Goal: Obtain resource: Download file/media

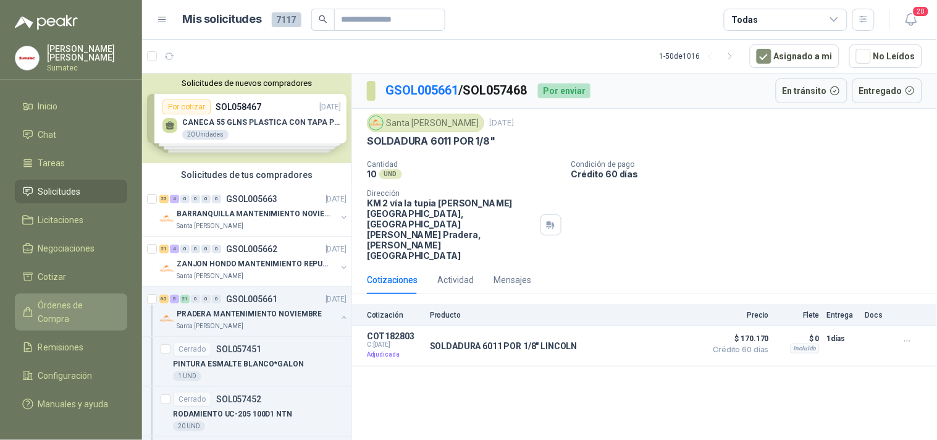
click at [54, 306] on span "Órdenes de Compra" at bounding box center [76, 311] width 77 height 27
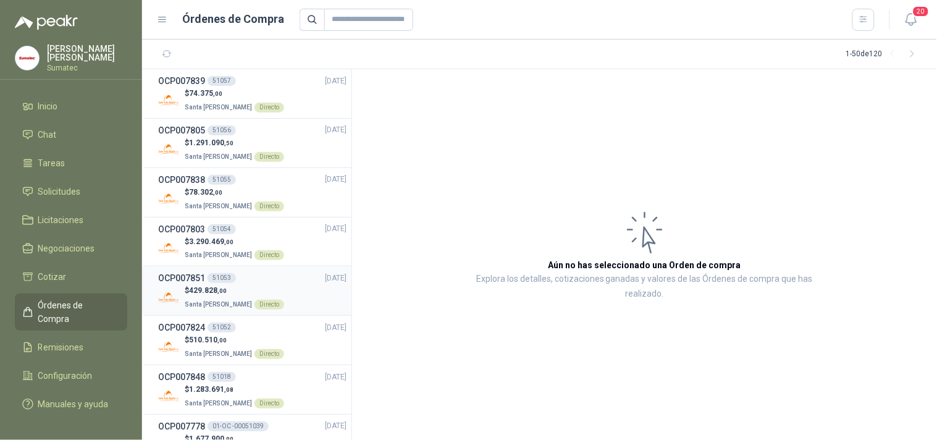
scroll to position [69, 0]
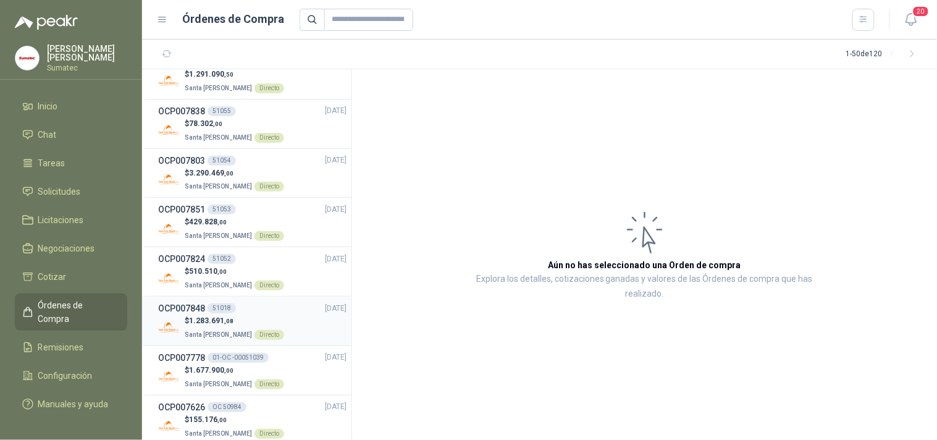
click at [218, 321] on span "1.283.691 ,08" at bounding box center [211, 320] width 44 height 9
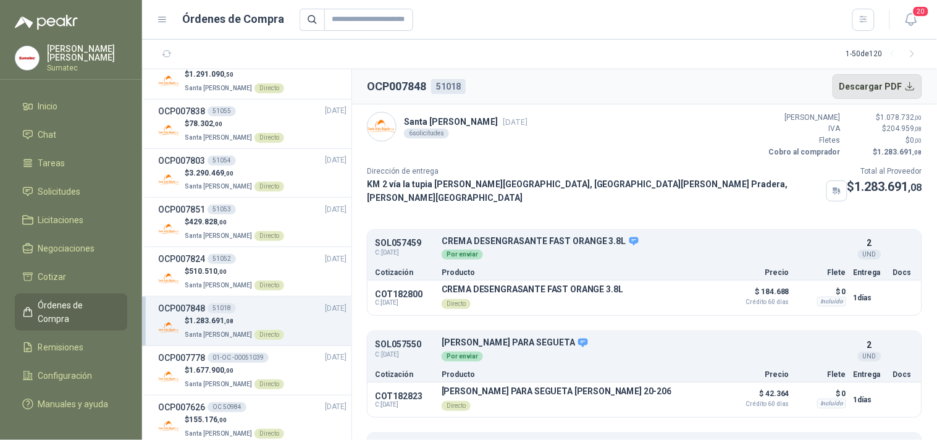
click at [879, 85] on button "Descargar PDF" at bounding box center [877, 86] width 90 height 25
drag, startPoint x: 366, startPoint y: 81, endPoint x: 467, endPoint y: 80, distance: 101.9
click at [467, 80] on header "OCP007848 51018 Descargar PDF" at bounding box center [644, 86] width 585 height 35
copy div "OCP007848 51018"
click at [229, 264] on div "OCP007824 51052" at bounding box center [197, 259] width 78 height 14
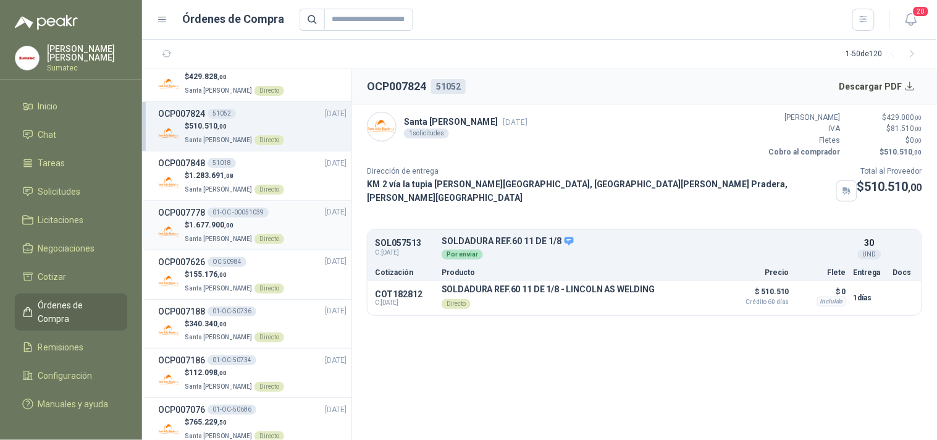
scroll to position [274, 0]
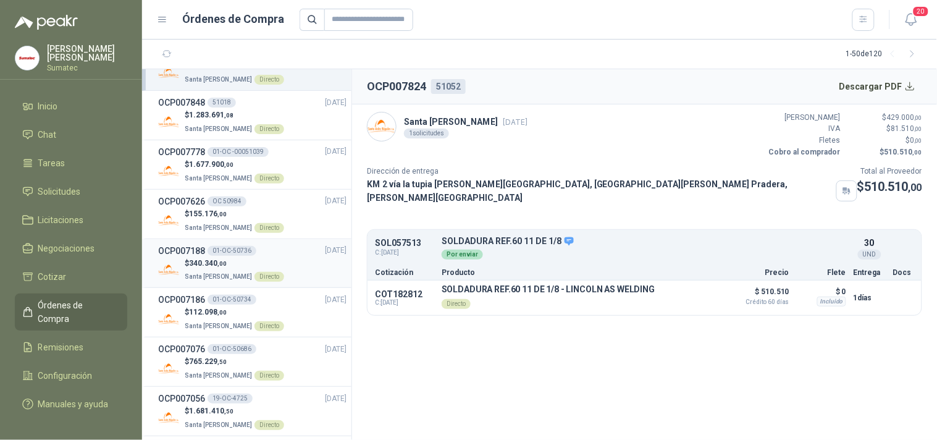
click at [225, 269] on p "Santa [PERSON_NAME] Directo" at bounding box center [234, 276] width 99 height 14
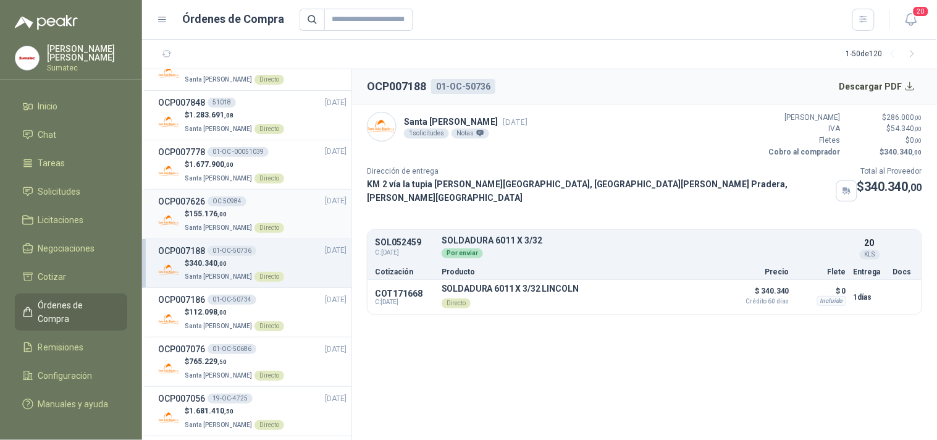
click at [227, 218] on p "$ 155.176 ,00" at bounding box center [234, 214] width 99 height 12
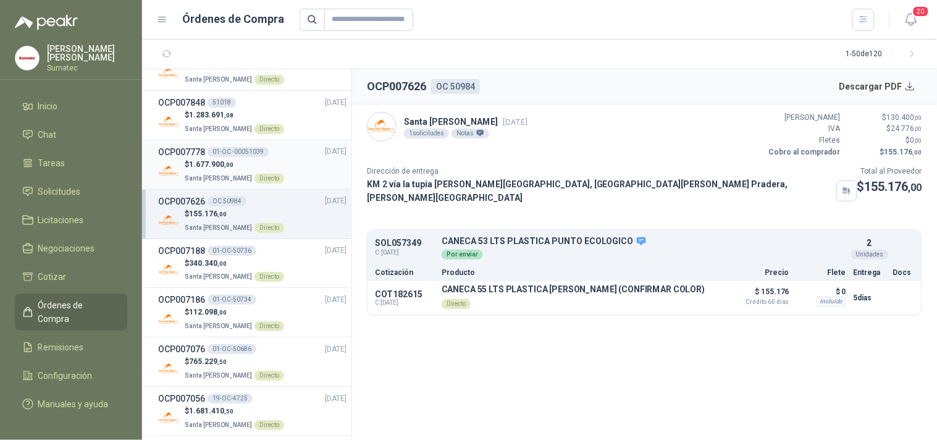
click at [221, 180] on span "Santa [PERSON_NAME]" at bounding box center [218, 178] width 67 height 7
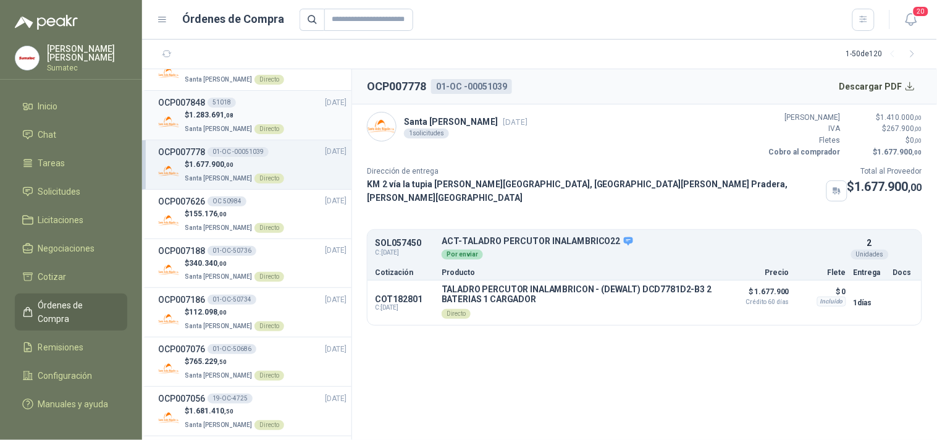
click at [222, 128] on span "Santa [PERSON_NAME]" at bounding box center [218, 128] width 67 height 7
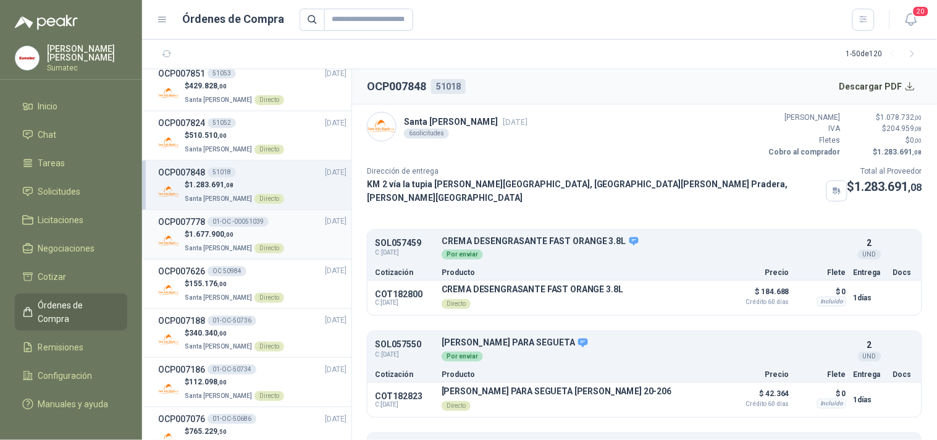
scroll to position [206, 0]
click at [213, 181] on span "1.283.691 ,08" at bounding box center [211, 183] width 44 height 9
click at [216, 141] on p "Santa [PERSON_NAME] Directo" at bounding box center [234, 147] width 99 height 14
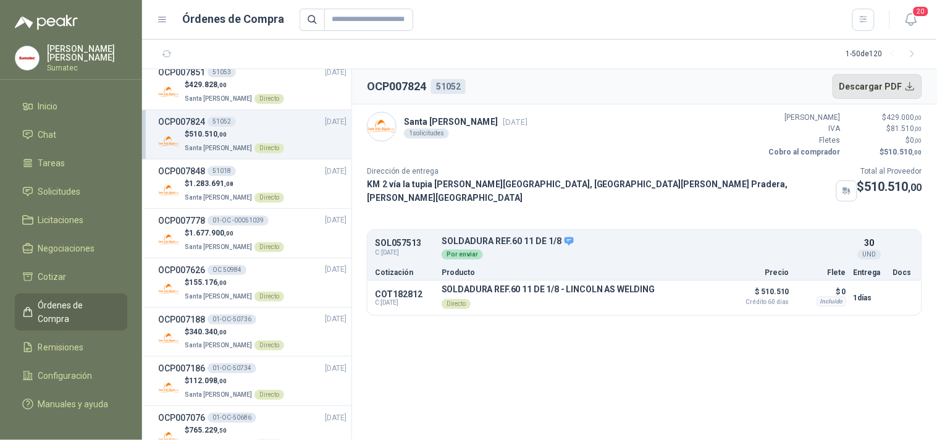
click at [893, 88] on button "Descargar PDF" at bounding box center [877, 86] width 90 height 25
click at [410, 85] on h2 "OCP007824" at bounding box center [396, 86] width 59 height 17
drag, startPoint x: 480, startPoint y: 86, endPoint x: 366, endPoint y: 73, distance: 114.4
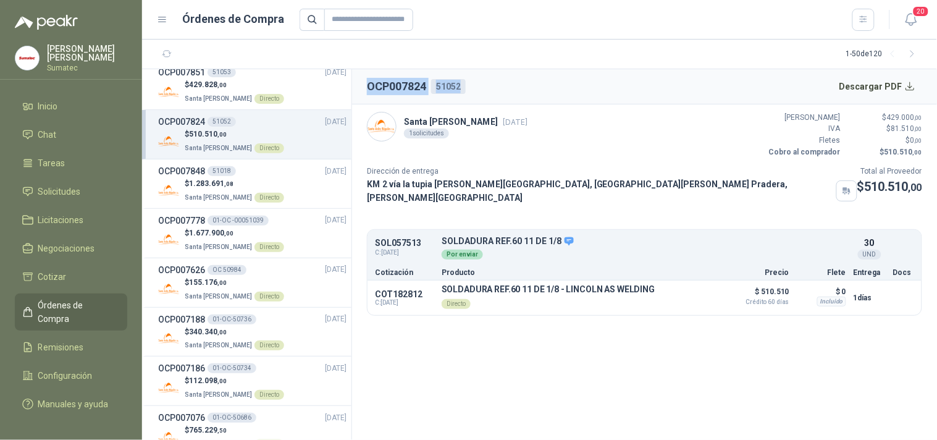
click at [366, 73] on header "OCP007824 51052 Descargar PDF" at bounding box center [644, 86] width 585 height 35
copy div "OCP007824 51052"
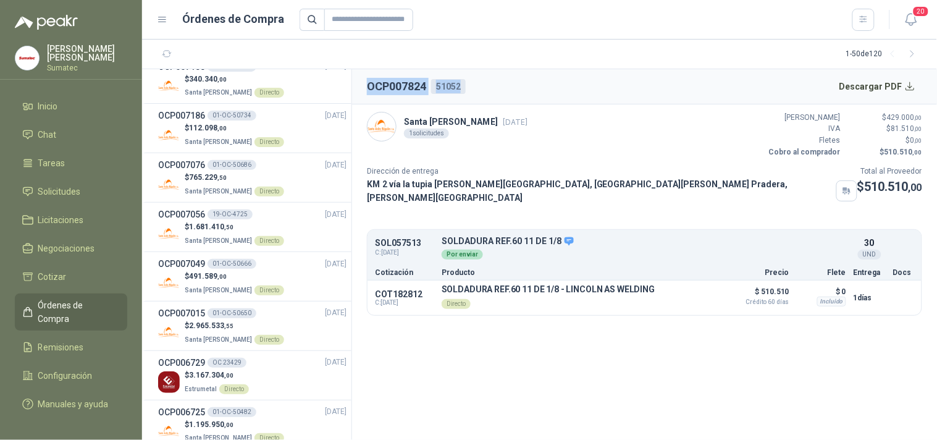
scroll to position [480, 0]
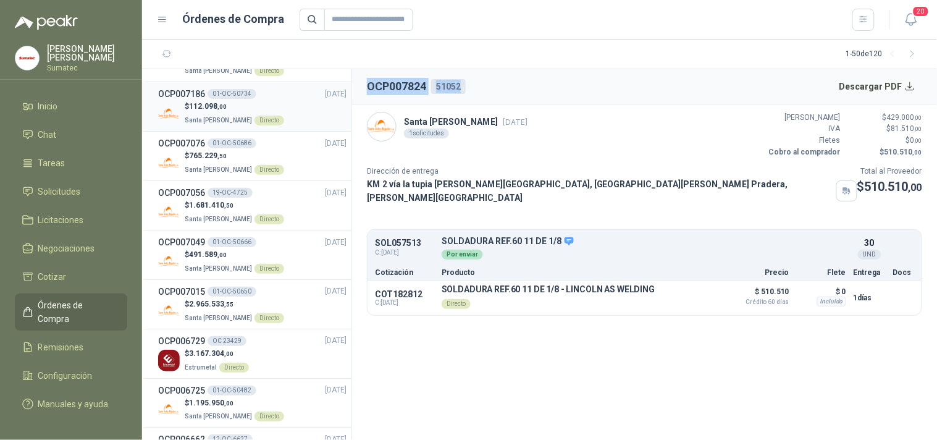
click at [295, 117] on div "$ 112.098 ,00 Santa [PERSON_NAME] Directo" at bounding box center [252, 113] width 188 height 25
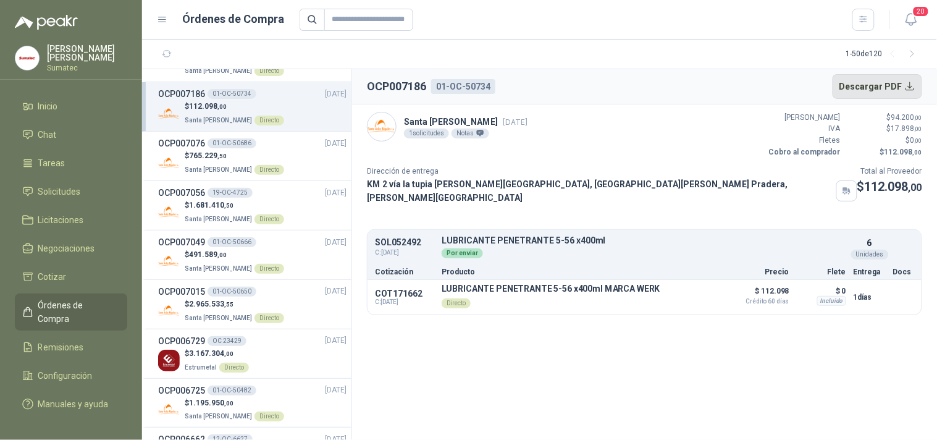
click at [890, 89] on button "Descargar PDF" at bounding box center [877, 86] width 90 height 25
click at [456, 83] on div "01-OC-50734" at bounding box center [463, 86] width 64 height 15
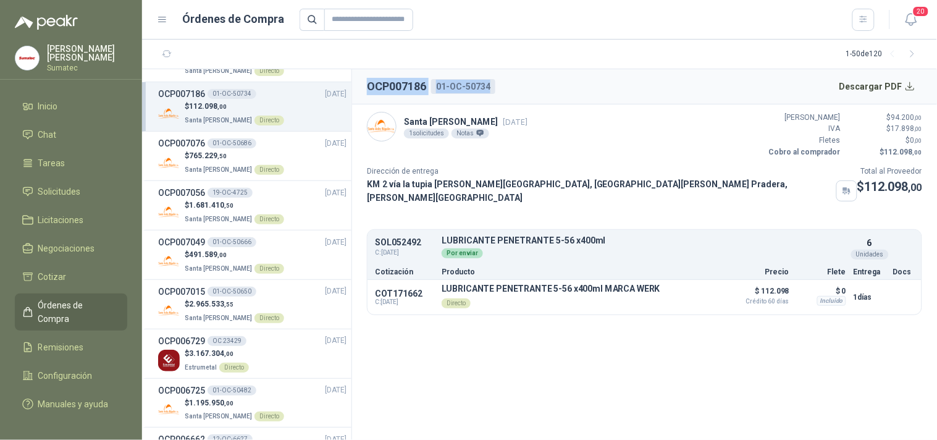
drag, startPoint x: 366, startPoint y: 89, endPoint x: 510, endPoint y: 93, distance: 143.9
click at [510, 93] on header "OCP007186 01-OC-50734 Descargar PDF" at bounding box center [644, 86] width 585 height 35
copy div "OCP007186 01-OC-50734"
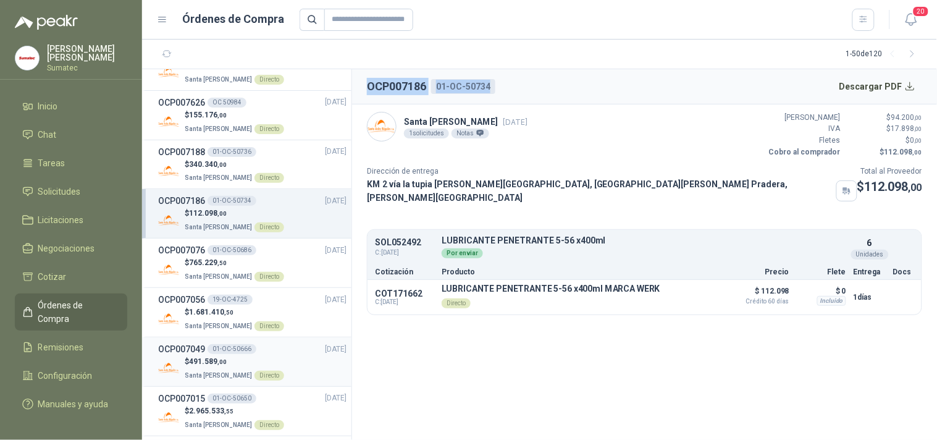
scroll to position [343, 0]
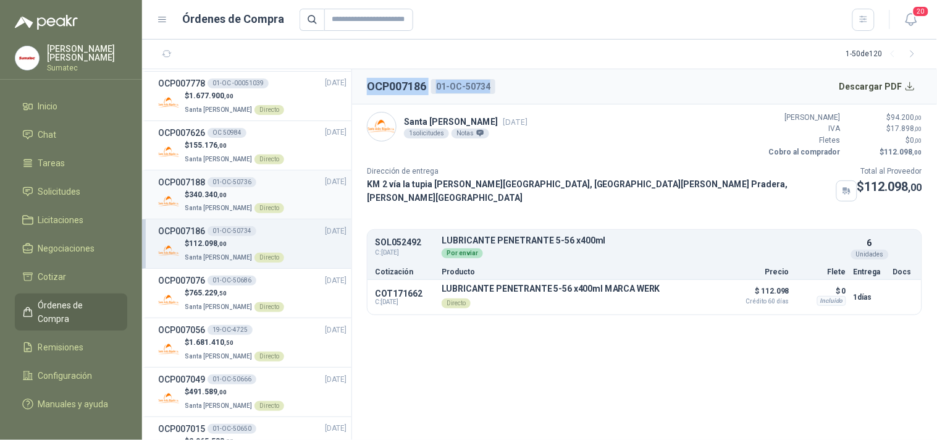
click at [262, 190] on p "$ 340.340 ,00" at bounding box center [234, 195] width 99 height 12
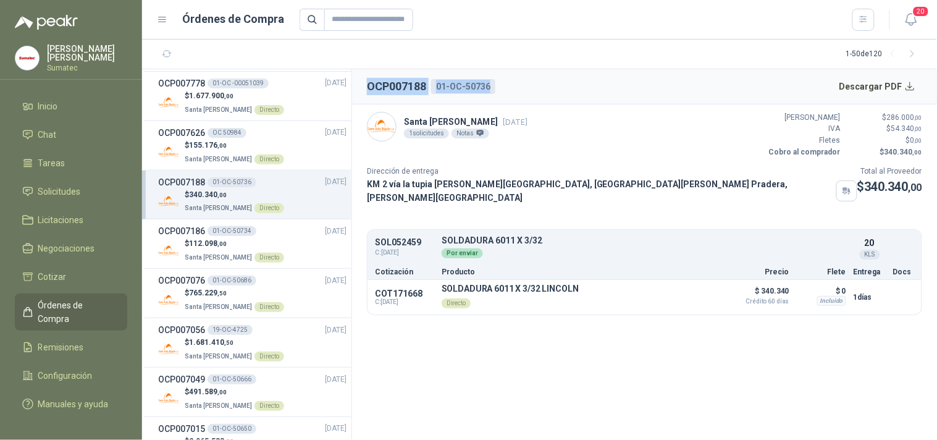
drag, startPoint x: 365, startPoint y: 87, endPoint x: 495, endPoint y: 83, distance: 130.4
click at [495, 83] on header "OCP007188 01-OC-50736 Descargar PDF" at bounding box center [644, 86] width 585 height 35
copy div "OCP007188 01-OC-50736"
click at [904, 93] on button "Descargar PDF" at bounding box center [877, 86] width 90 height 25
click at [230, 143] on p "$ 155.176 ,00" at bounding box center [234, 146] width 99 height 12
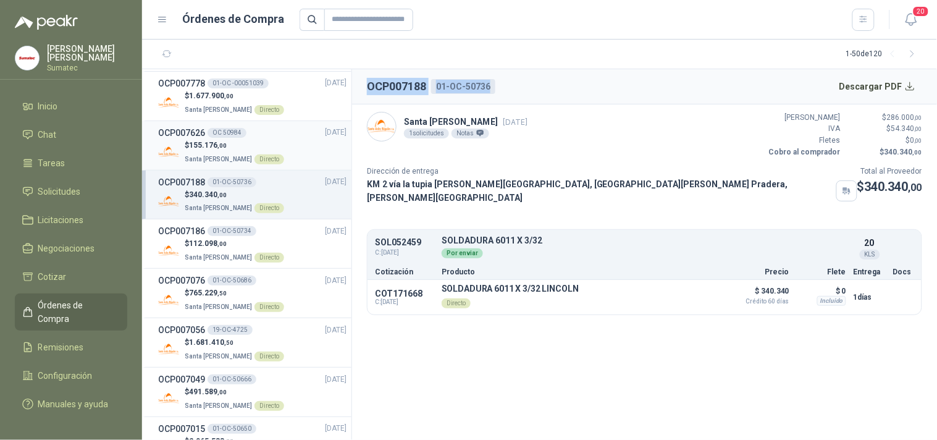
click at [231, 142] on p "$ 155.176 ,00" at bounding box center [234, 146] width 99 height 12
click at [258, 138] on div "OCP007626 OC 50984 [DATE]" at bounding box center [252, 133] width 188 height 14
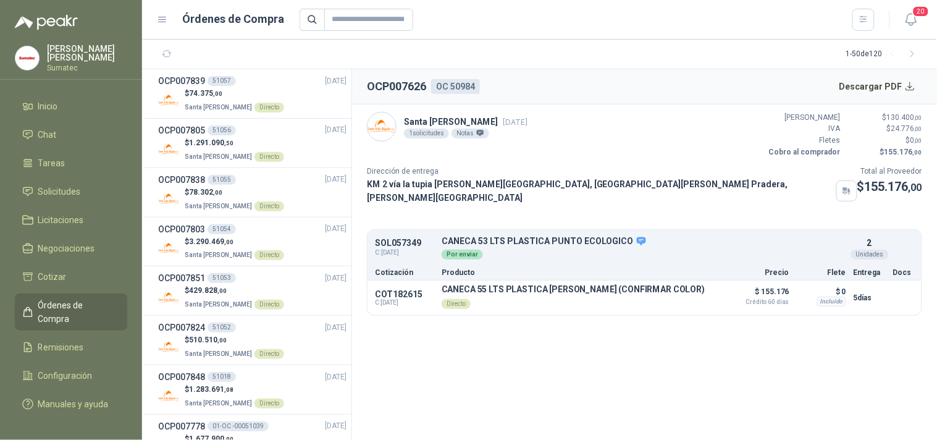
click at [519, 331] on section "OCP007626 OC 50984 Descargar PDF Santa [PERSON_NAME] [DATE] 1 solicitudes Notas…" at bounding box center [644, 254] width 585 height 371
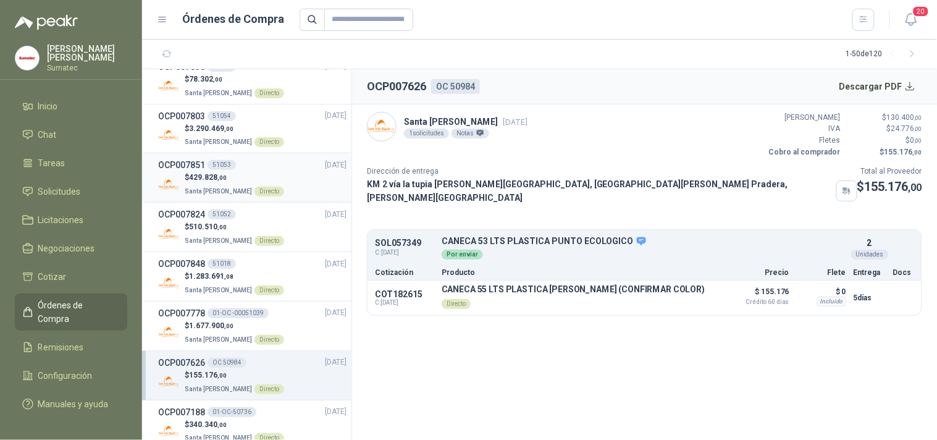
scroll to position [137, 0]
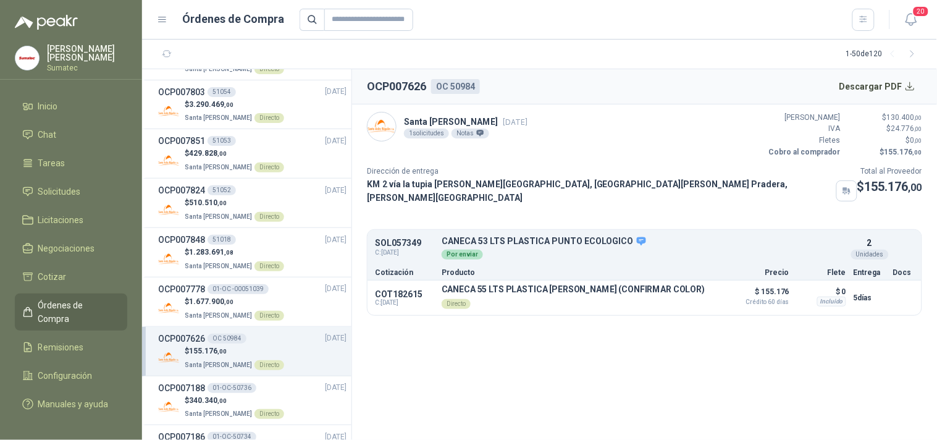
click at [269, 342] on div "OCP007626 OC 50984 [DATE]" at bounding box center [252, 339] width 188 height 14
drag, startPoint x: 366, startPoint y: 85, endPoint x: 479, endPoint y: 89, distance: 113.7
click at [479, 89] on header "OCP007626 OC 50984 Descargar PDF" at bounding box center [644, 86] width 585 height 35
copy div "OCP007626 OC 50984"
click at [865, 91] on button "Descargar PDF" at bounding box center [877, 86] width 90 height 25
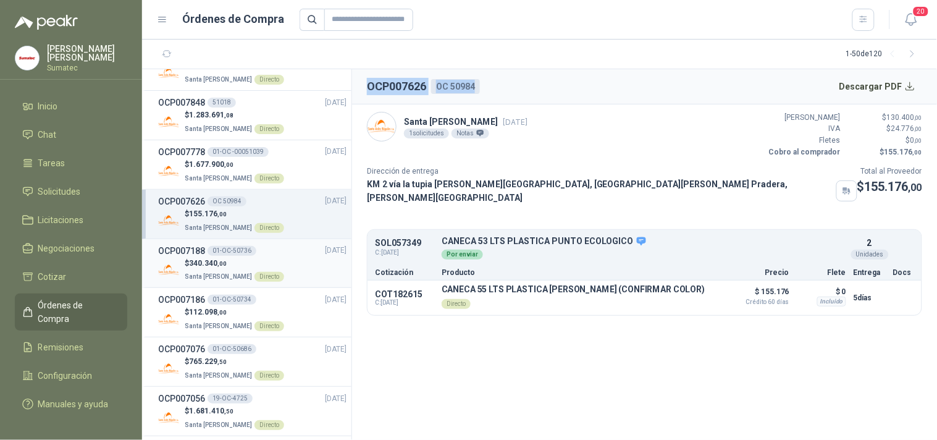
scroll to position [343, 0]
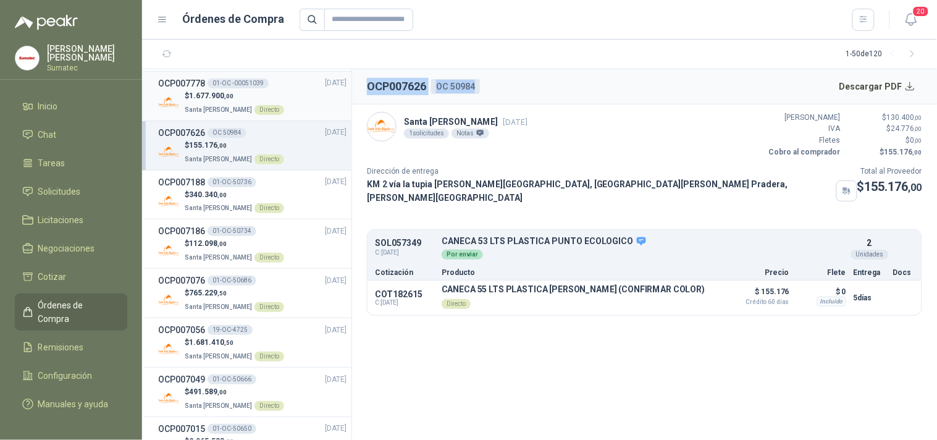
click at [250, 90] on p "$ 1.677.900 ,00" at bounding box center [234, 96] width 99 height 12
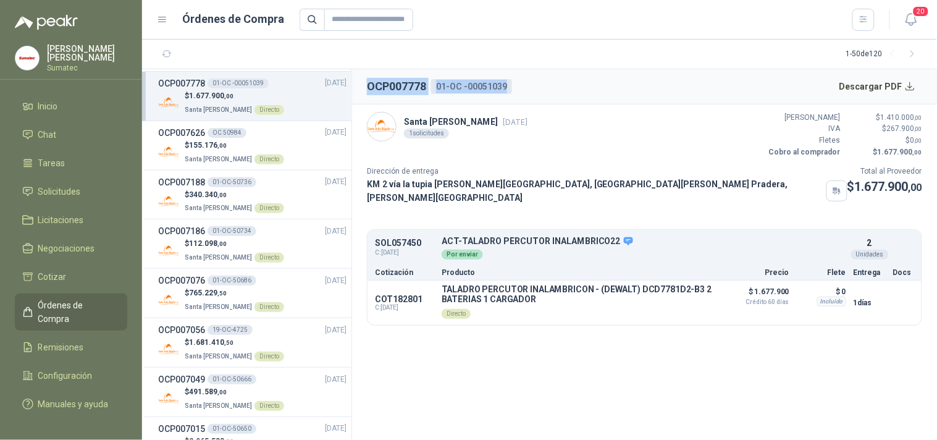
drag, startPoint x: 366, startPoint y: 84, endPoint x: 514, endPoint y: 78, distance: 147.7
click at [514, 78] on header "OCP007778 01-OC -00051039 Descargar PDF" at bounding box center [644, 86] width 585 height 35
copy div "OCP007778 01-OC -00051039"
click at [880, 78] on button "Descargar PDF" at bounding box center [877, 86] width 90 height 25
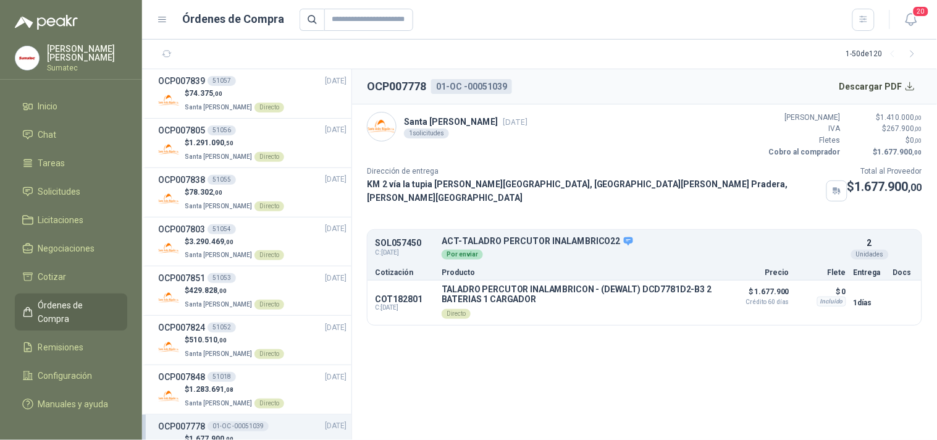
click at [632, 378] on section "OCP007778 01-OC -00051039 Descargar PDF Santa Anita Napoles 2 oct, 2025 1 solic…" at bounding box center [644, 254] width 585 height 371
click at [227, 295] on p "$ 429.828 ,00" at bounding box center [234, 291] width 99 height 12
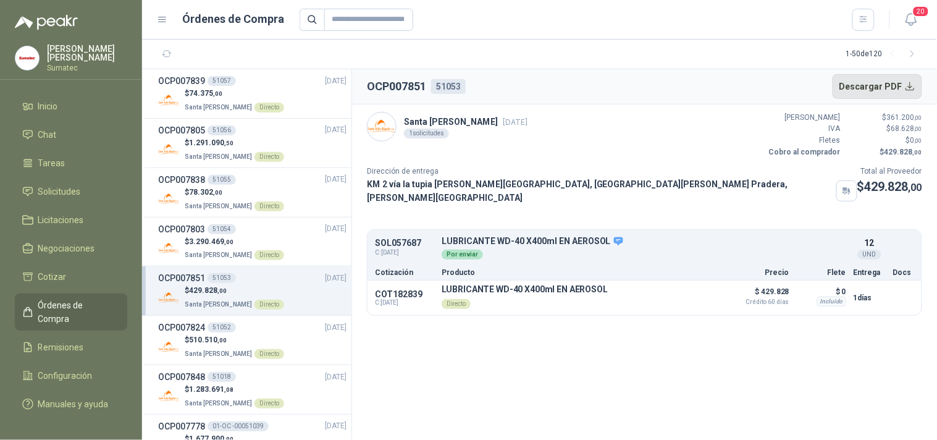
click at [869, 83] on button "Descargar PDF" at bounding box center [877, 86] width 90 height 25
click at [408, 86] on h2 "OCP007851" at bounding box center [396, 86] width 59 height 17
drag, startPoint x: 467, startPoint y: 84, endPoint x: 368, endPoint y: 82, distance: 99.5
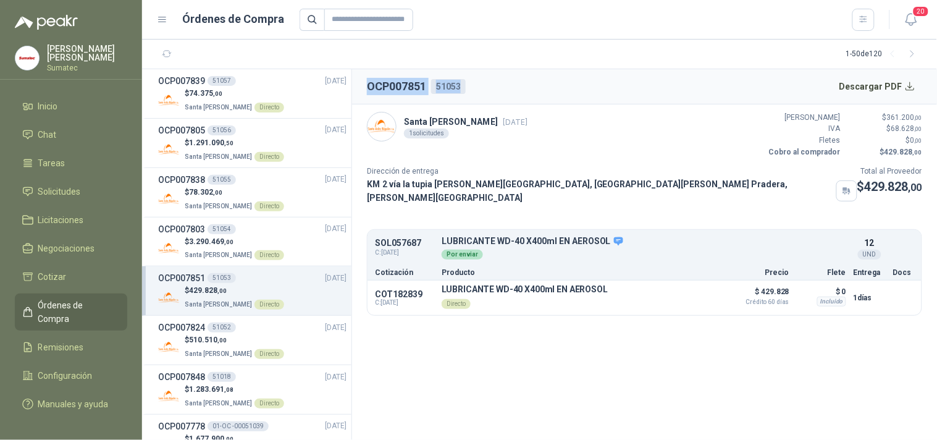
click at [368, 82] on header "OCP007851 51053 Descargar PDF" at bounding box center [644, 86] width 585 height 35
copy div "OCP007851 51053"
click at [236, 226] on div "OCP007803 51054 03/10/25" at bounding box center [252, 229] width 188 height 14
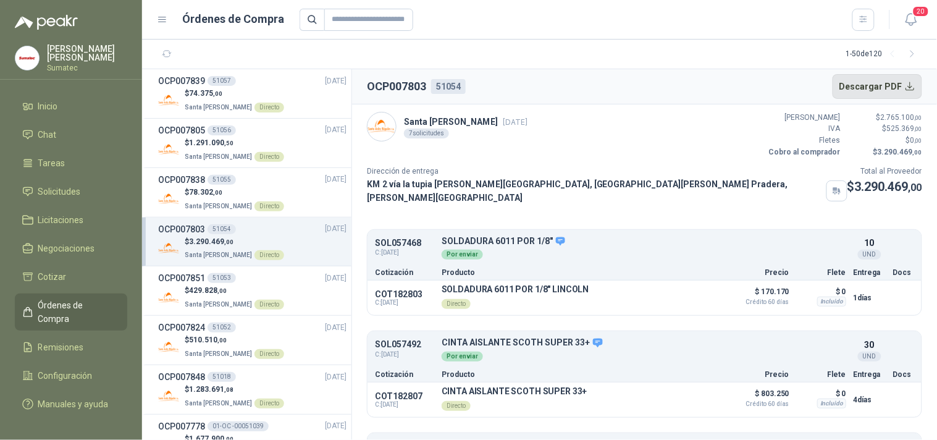
click at [859, 93] on button "Descargar PDF" at bounding box center [877, 86] width 90 height 25
click at [404, 83] on h2 "OCP007803" at bounding box center [396, 86] width 59 height 17
drag, startPoint x: 473, startPoint y: 88, endPoint x: 363, endPoint y: 78, distance: 110.4
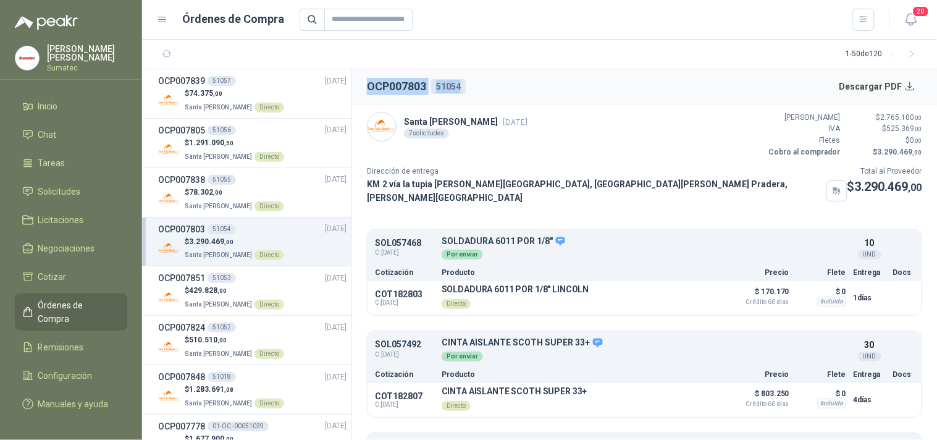
click at [363, 78] on header "OCP007803 51054 Descargar PDF" at bounding box center [644, 86] width 585 height 35
copy div "OCP007803 51054"
click at [233, 191] on p "$ 78.302 ,00" at bounding box center [234, 192] width 99 height 12
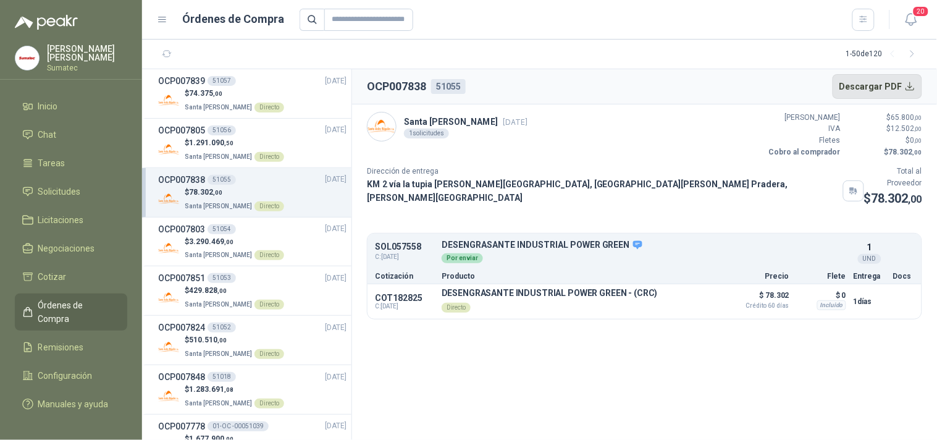
click at [890, 81] on button "Descargar PDF" at bounding box center [877, 86] width 90 height 25
click at [601, 367] on section "OCP007838 51055 Descargar PDF Santa Anita Napoles 3 oct, 2025 1 solicitudes Val…" at bounding box center [644, 254] width 585 height 371
drag, startPoint x: 367, startPoint y: 85, endPoint x: 467, endPoint y: 78, distance: 100.9
click at [467, 78] on header "OCP007838 51055 Descargar PDF" at bounding box center [644, 86] width 585 height 35
copy div "OCP007838 51055"
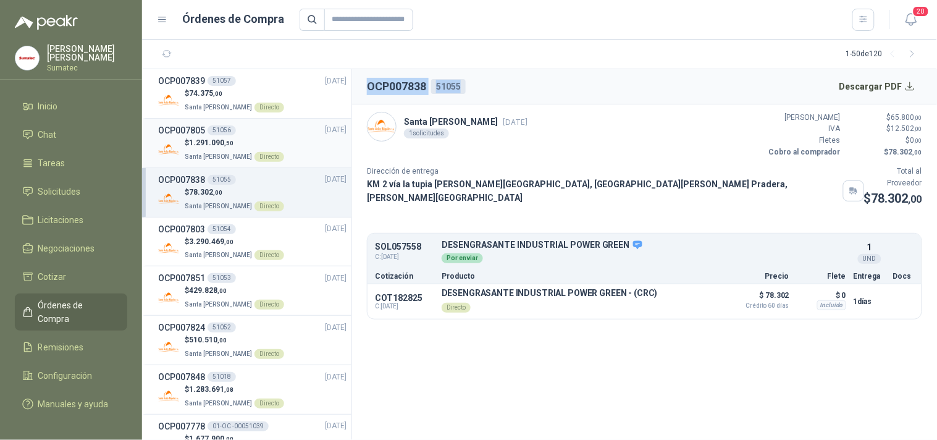
click at [214, 146] on span "1.291.090 ,50" at bounding box center [211, 142] width 44 height 9
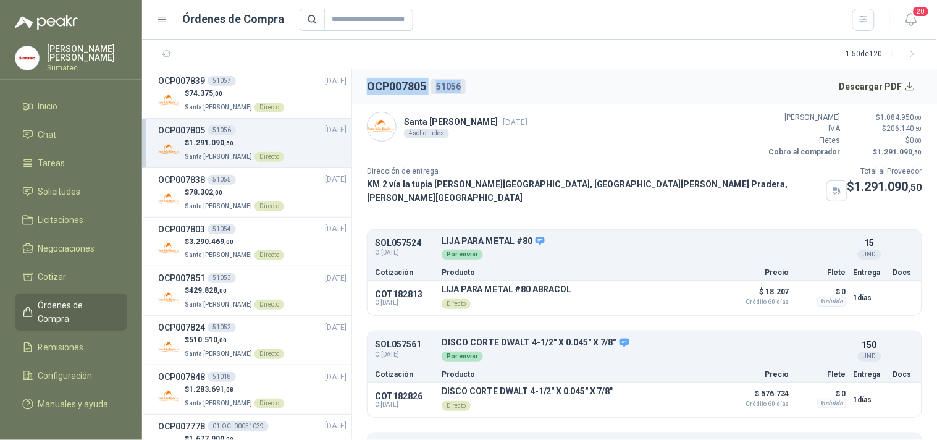
drag, startPoint x: 369, startPoint y: 83, endPoint x: 469, endPoint y: 77, distance: 100.2
click at [469, 77] on header "OCP007805 51056 Descargar PDF" at bounding box center [644, 86] width 585 height 35
copy div "OCP007805 51056"
click at [869, 80] on button "Descargar PDF" at bounding box center [877, 86] width 90 height 25
click at [215, 96] on span ",00" at bounding box center [217, 93] width 9 height 7
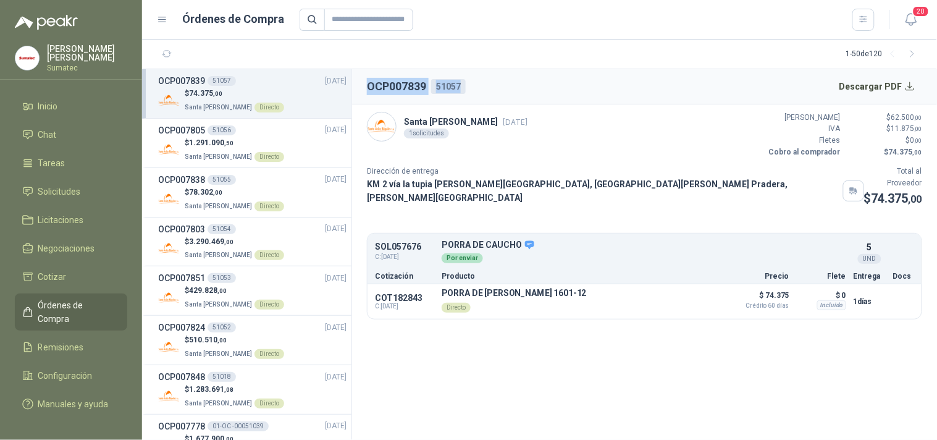
drag, startPoint x: 367, startPoint y: 85, endPoint x: 466, endPoint y: 90, distance: 98.3
click at [466, 90] on div "OCP007839 51057" at bounding box center [416, 86] width 99 height 17
copy div "OCP007839 51057"
click at [866, 74] on button "Descargar PDF" at bounding box center [877, 86] width 90 height 25
